Goal: Task Accomplishment & Management: Use online tool/utility

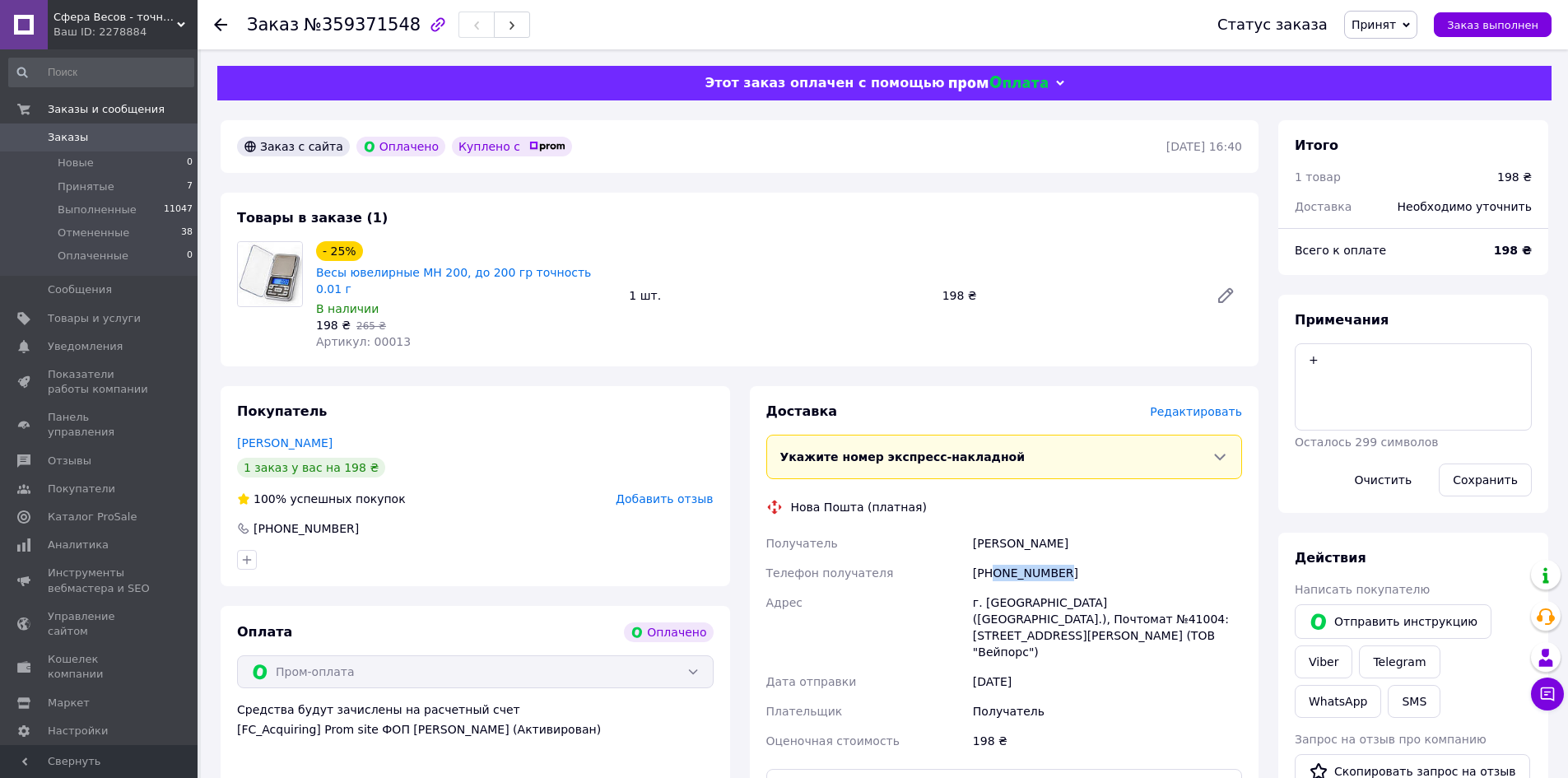
copy div "0663035315"
drag, startPoint x: 1059, startPoint y: 557, endPoint x: 993, endPoint y: 564, distance: 66.4
click at [993, 564] on div "[PHONE_NUMBER]" at bounding box center [1107, 573] width 276 height 30
drag, startPoint x: 1077, startPoint y: 527, endPoint x: 972, endPoint y: 527, distance: 105.0
click at [972, 528] on div "[PERSON_NAME]" at bounding box center [1107, 543] width 276 height 30
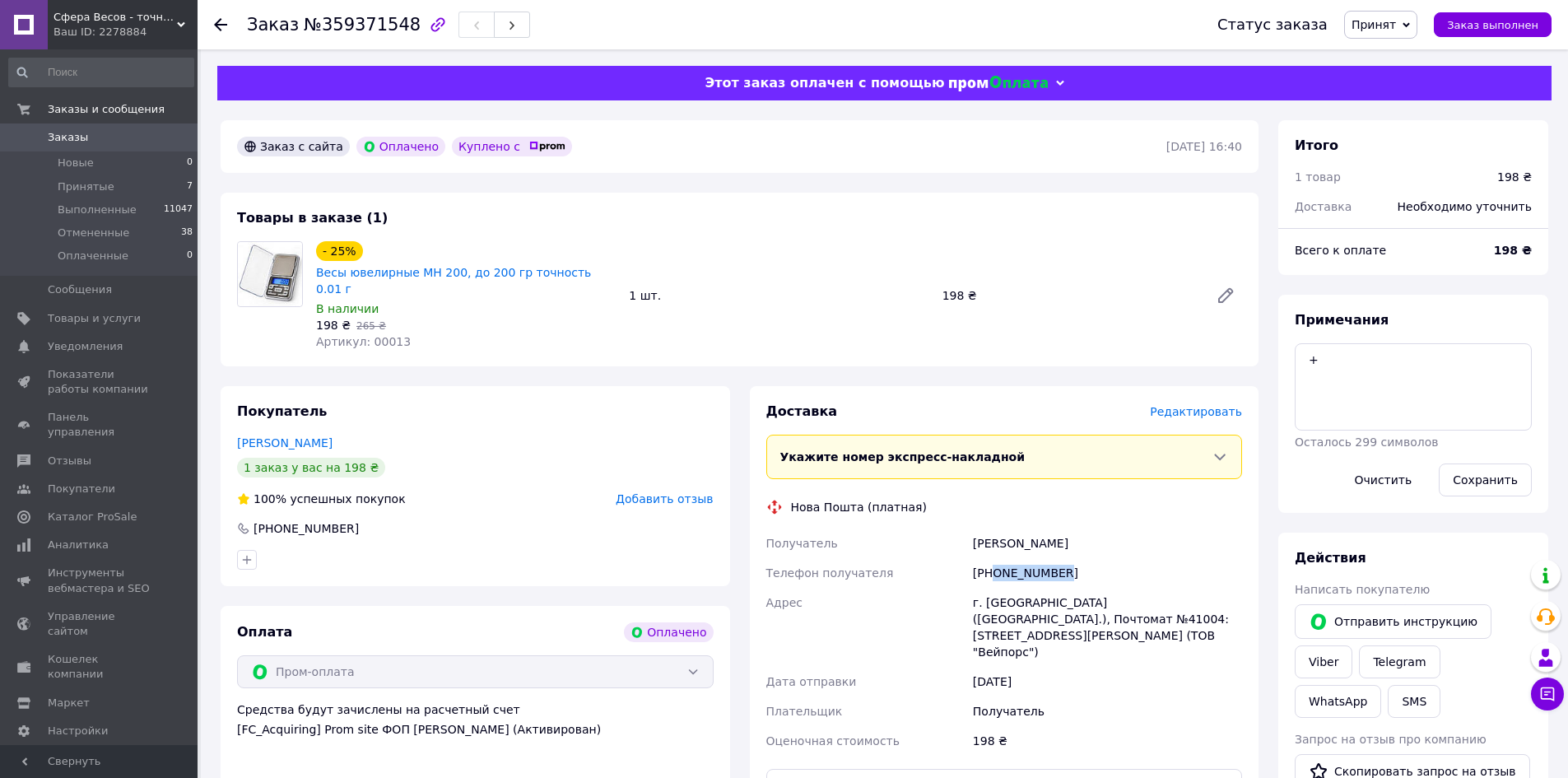
copy div "[PERSON_NAME]"
click at [1179, 587] on div "г. [GEOGRAPHIC_DATA] ([GEOGRAPHIC_DATA].), Почтомат №41004: [STREET_ADDRESS][PE…" at bounding box center [1107, 627] width 276 height 79
click at [1198, 587] on div "г. [GEOGRAPHIC_DATA] ([GEOGRAPHIC_DATA].), Почтомат №41004: [STREET_ADDRESS][PE…" at bounding box center [1107, 627] width 276 height 79
copy div "41004"
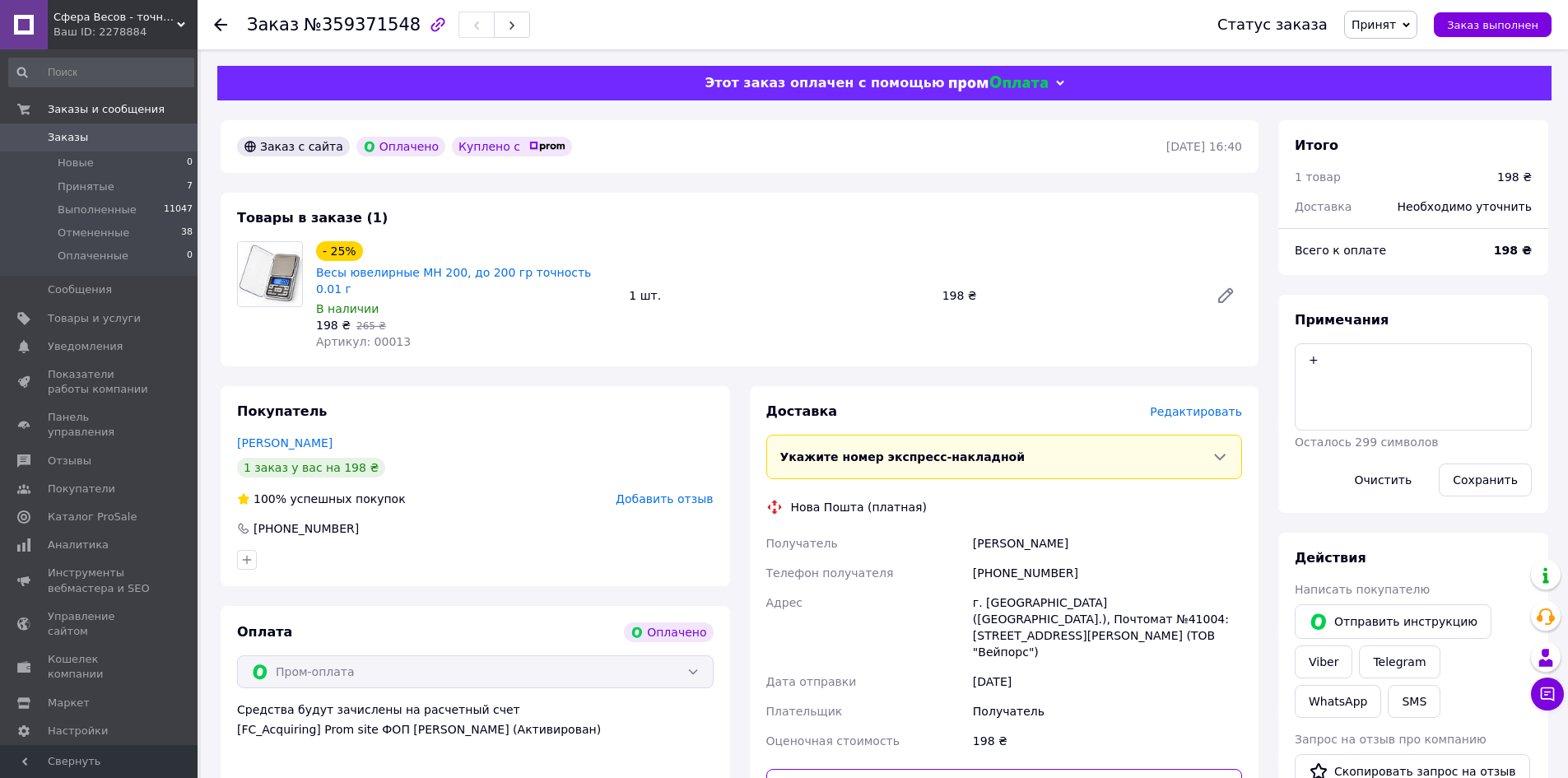
click at [990, 769] on input "text" at bounding box center [1004, 785] width 476 height 33
paste input "20451236801579"
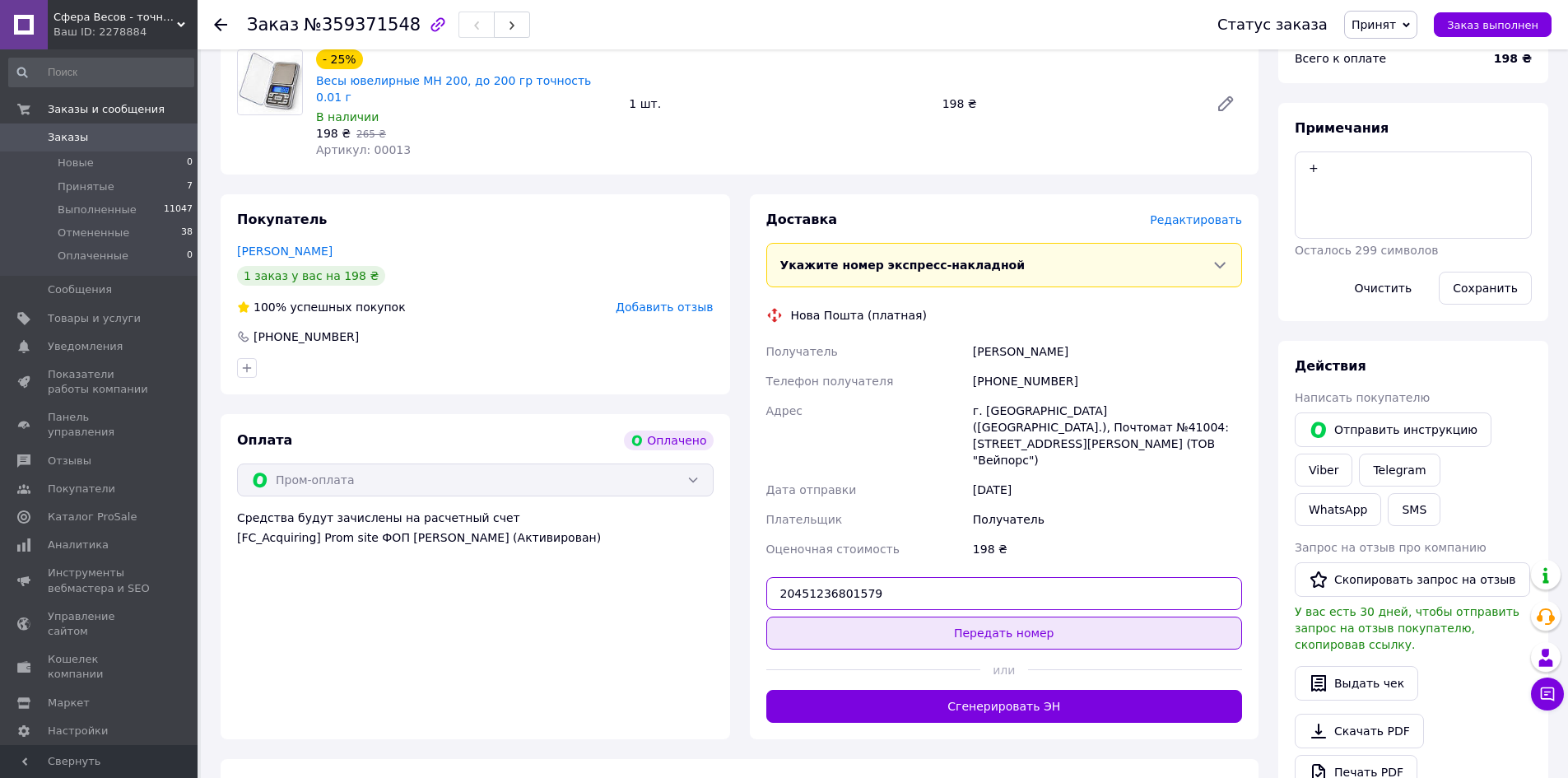
type input "20451236801579"
click at [1057, 617] on button "Передать номер" at bounding box center [1004, 632] width 476 height 33
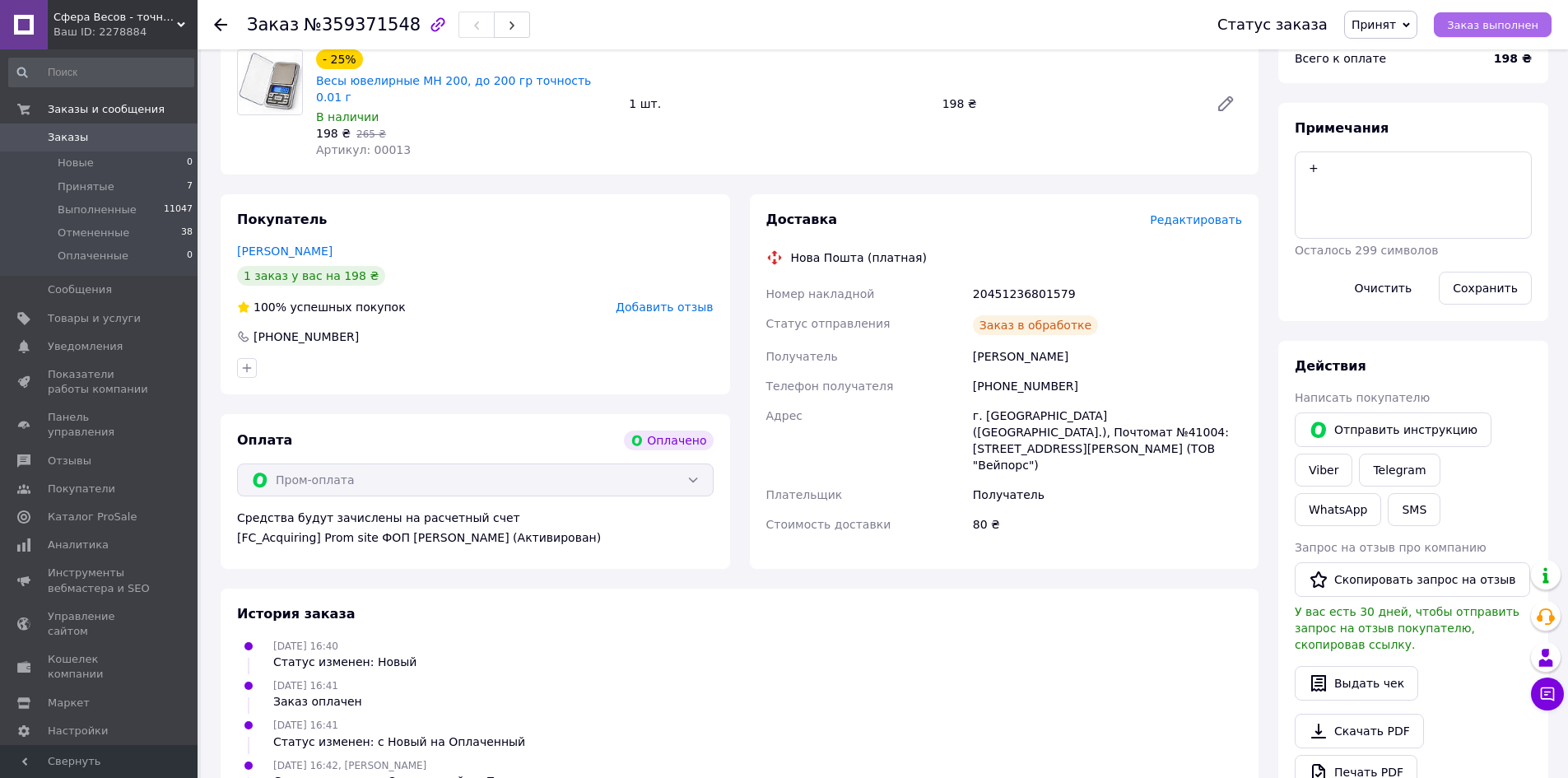
click at [1497, 27] on span "Заказ выполнен" at bounding box center [1492, 25] width 92 height 12
